Goal: Check status

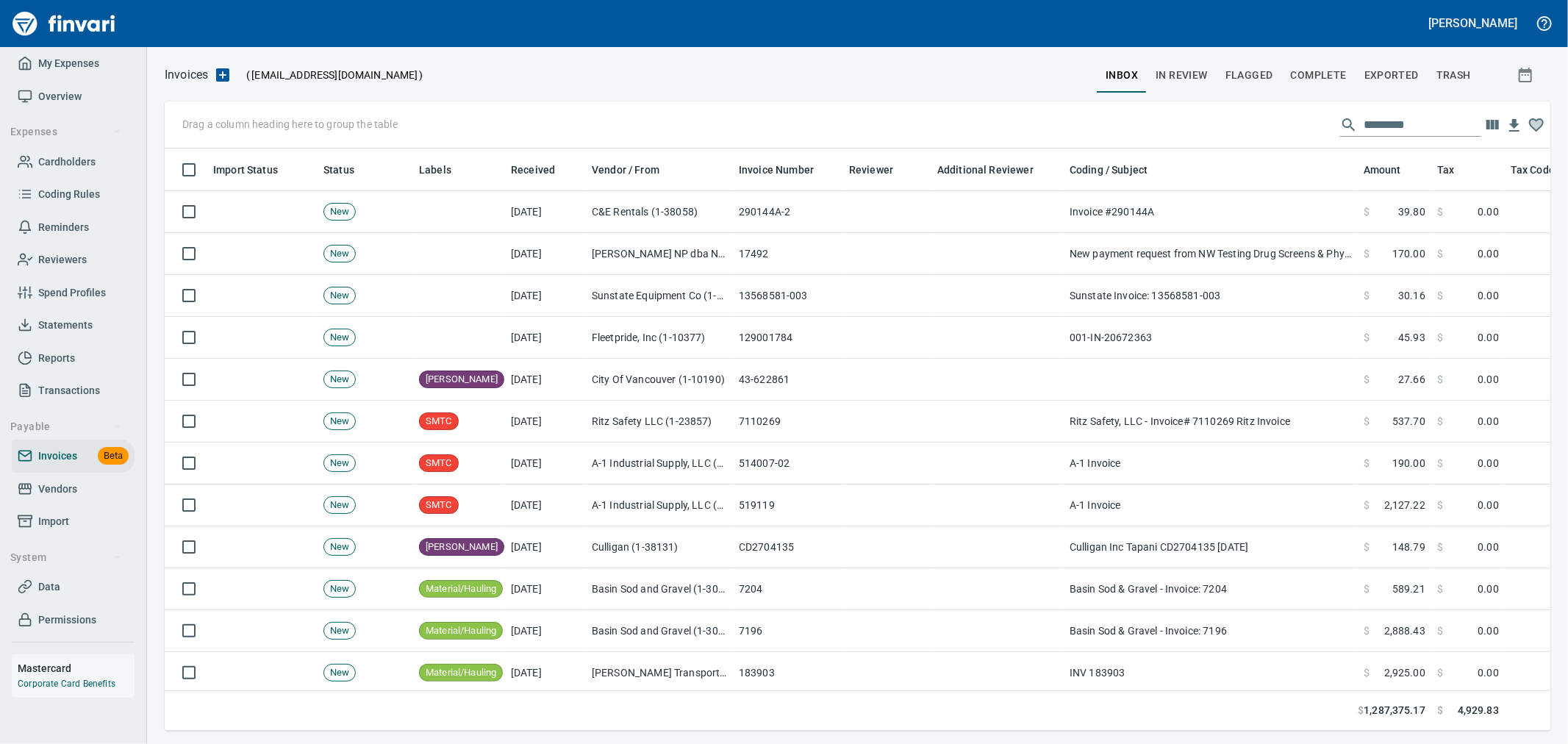
scroll to position [557, 1361]
click at [1335, 70] on span "Complete" at bounding box center [1319, 75] width 56 height 19
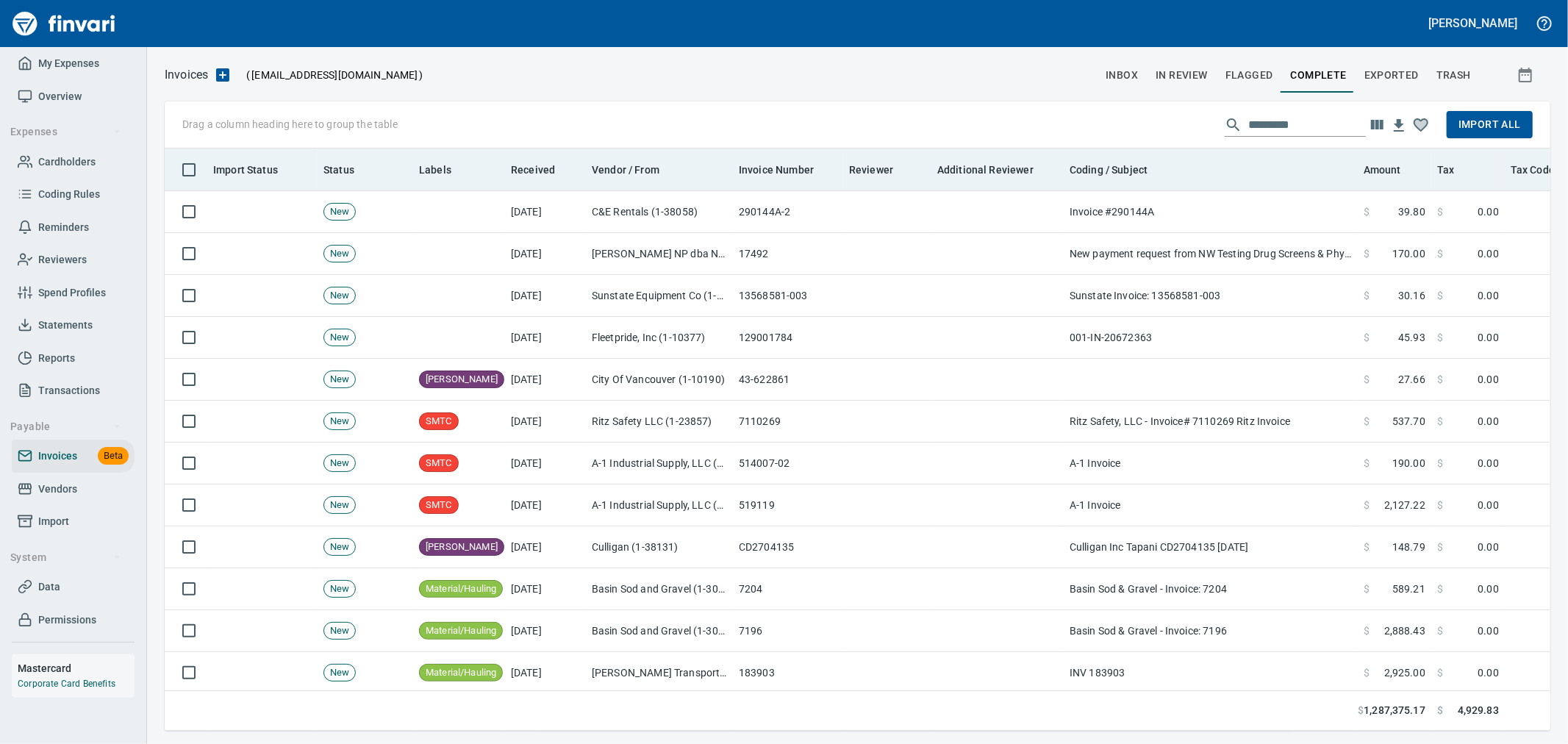
scroll to position [557, 1361]
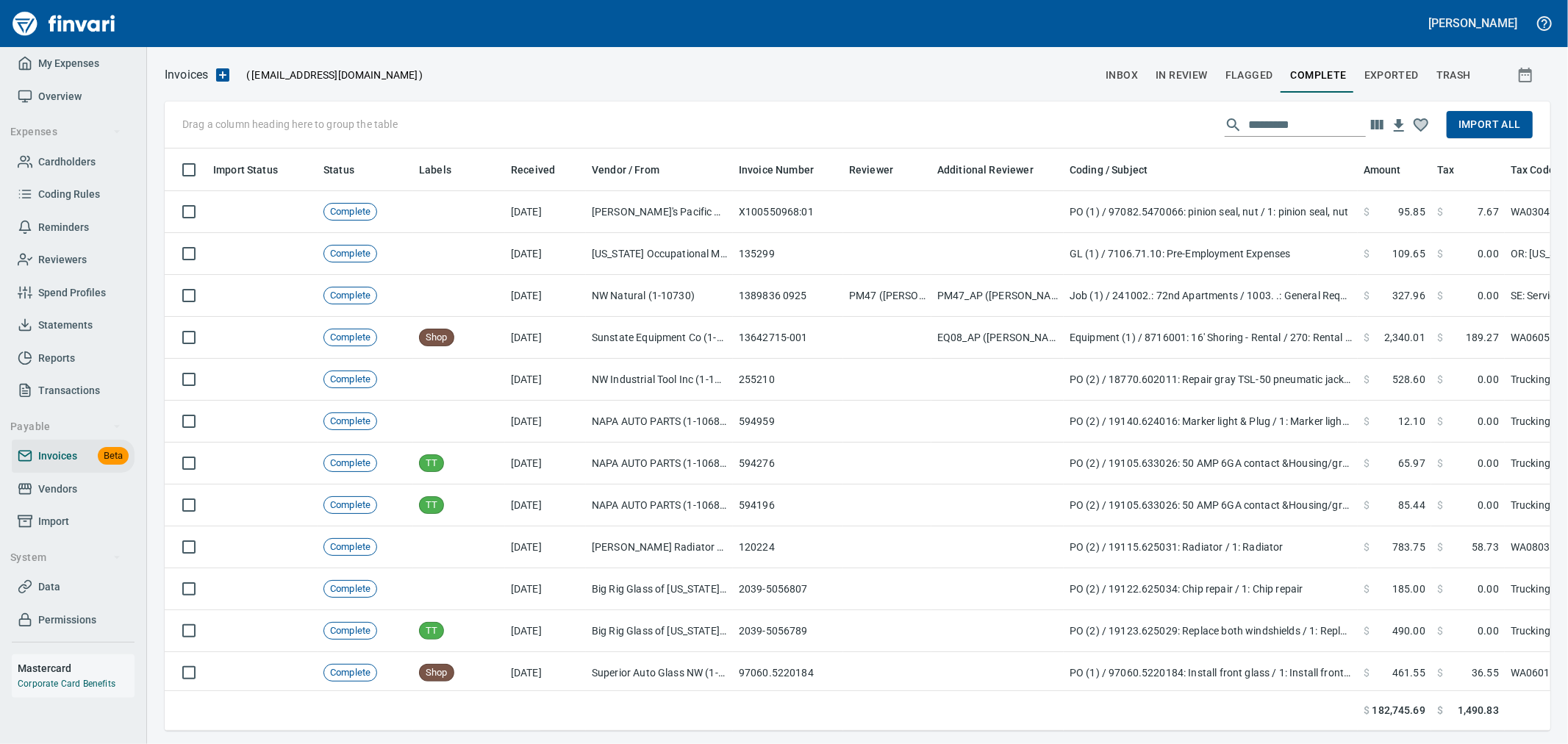
click at [1290, 123] on input "text" at bounding box center [1307, 125] width 118 height 24
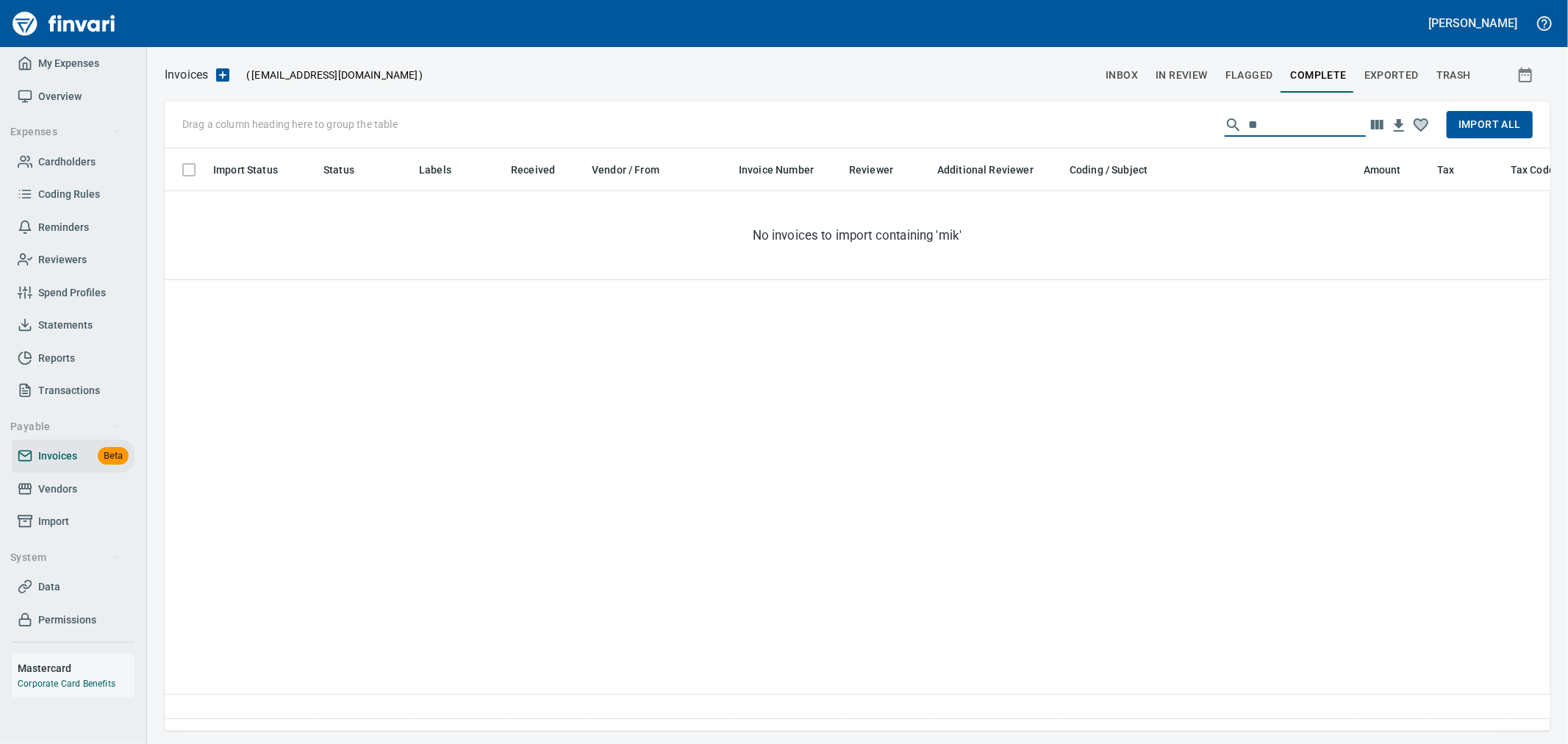
type input "*"
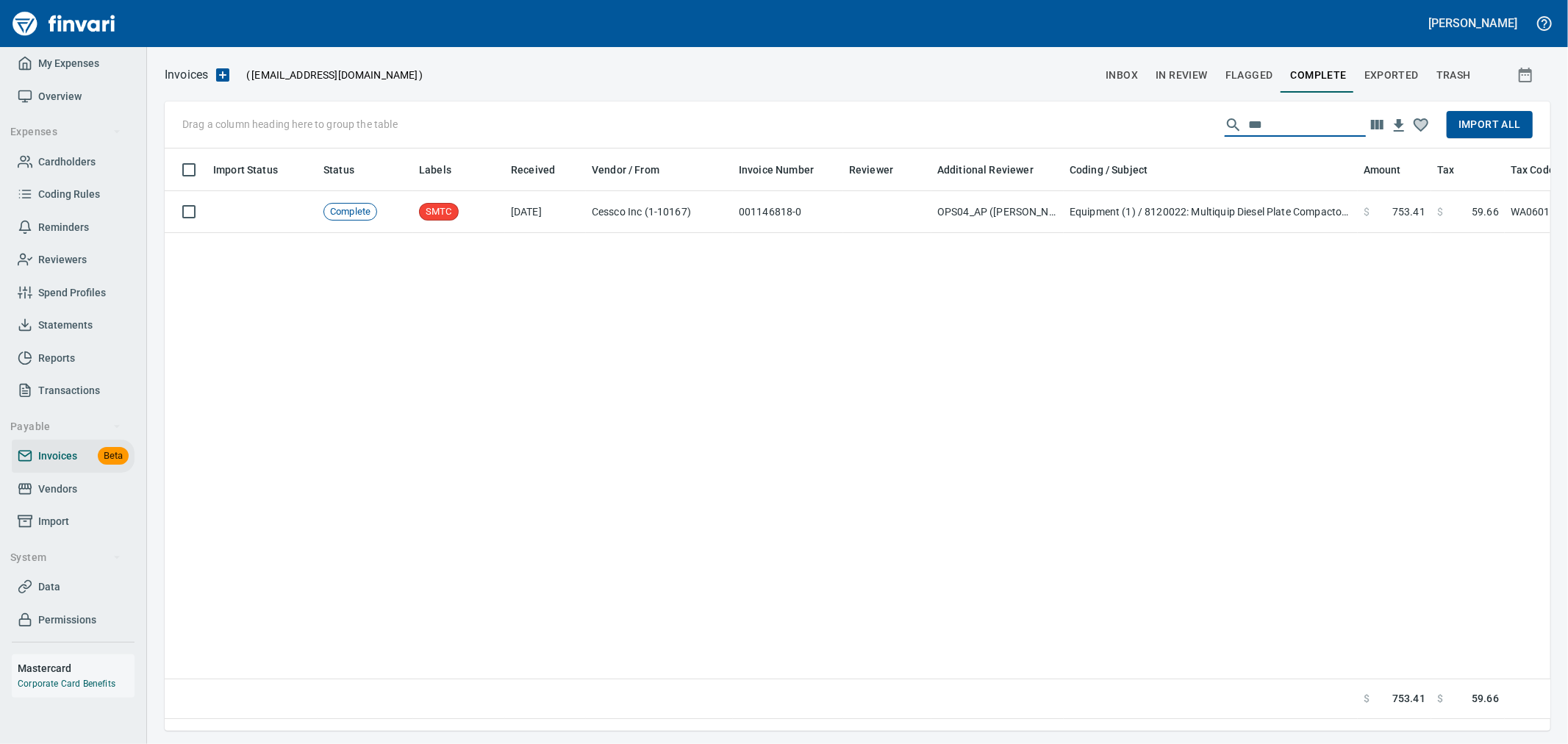
scroll to position [0, 0]
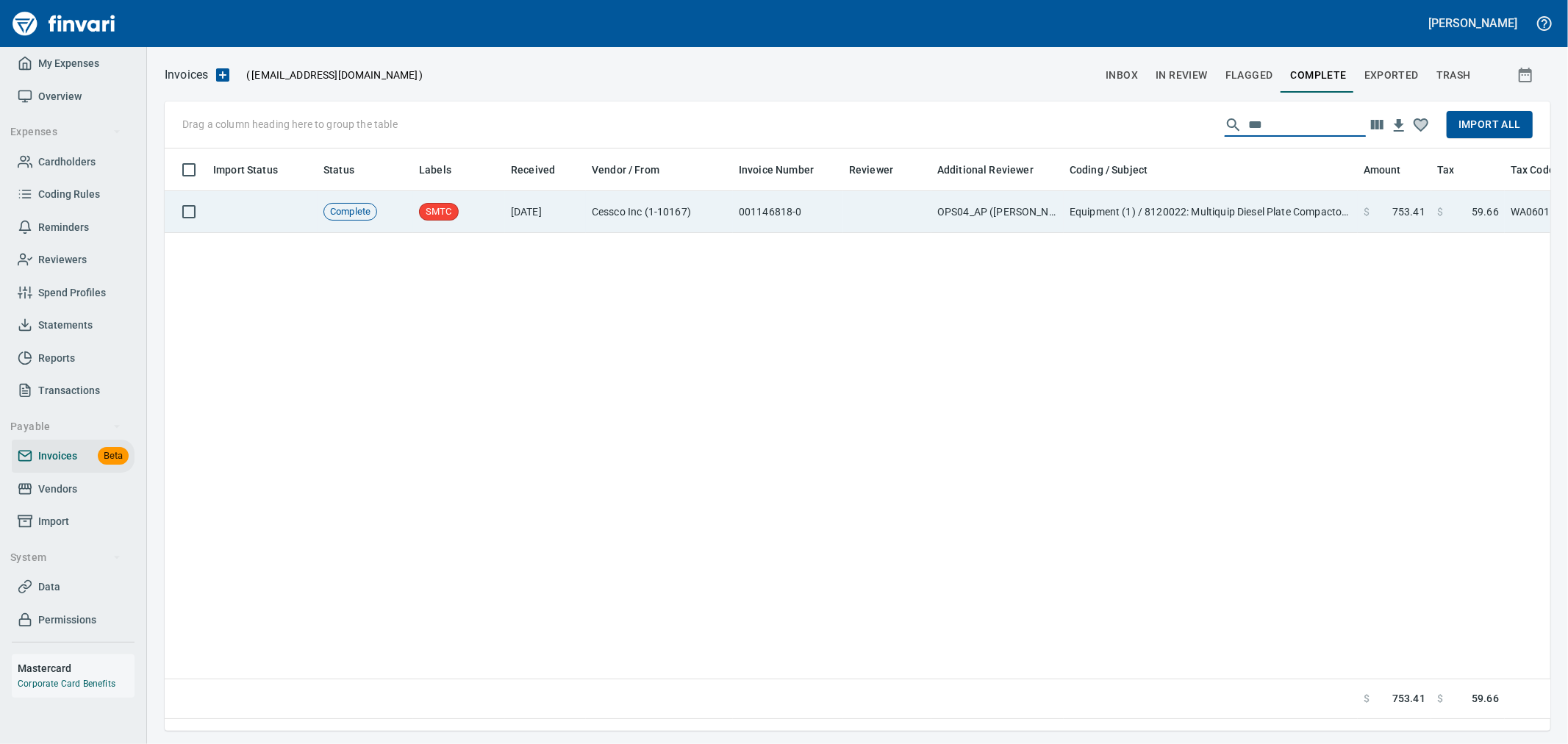
type input "***"
click at [1018, 210] on td "OPS04_AP ([PERSON_NAME], [PERSON_NAME], [PERSON_NAME], [PERSON_NAME], [PERSON_N…" at bounding box center [997, 212] width 132 height 42
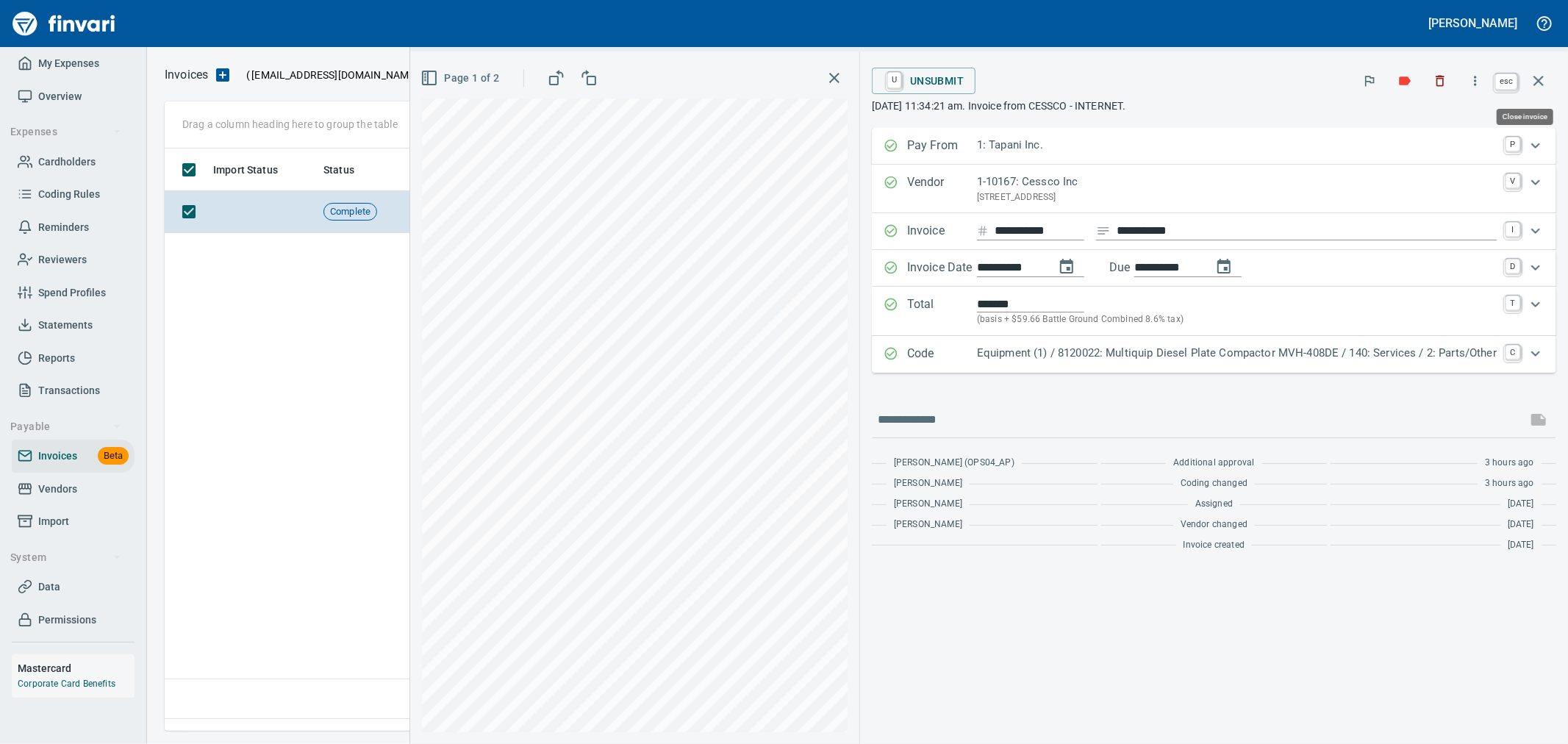
click at [1535, 79] on icon "button" at bounding box center [1539, 81] width 18 height 18
